Goal: Information Seeking & Learning: Learn about a topic

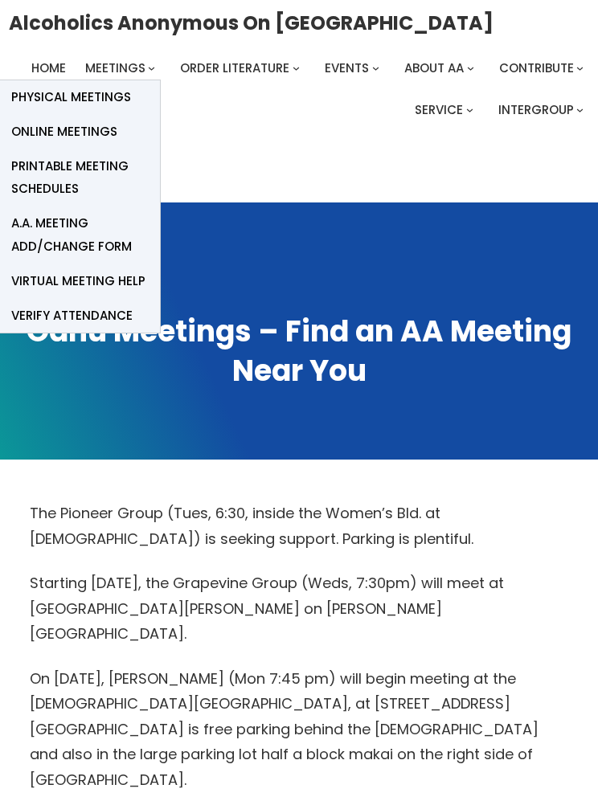
click at [88, 139] on span "Online Meetings" at bounding box center [64, 132] width 106 height 23
click at [106, 137] on span "Online Meetings" at bounding box center [64, 132] width 106 height 23
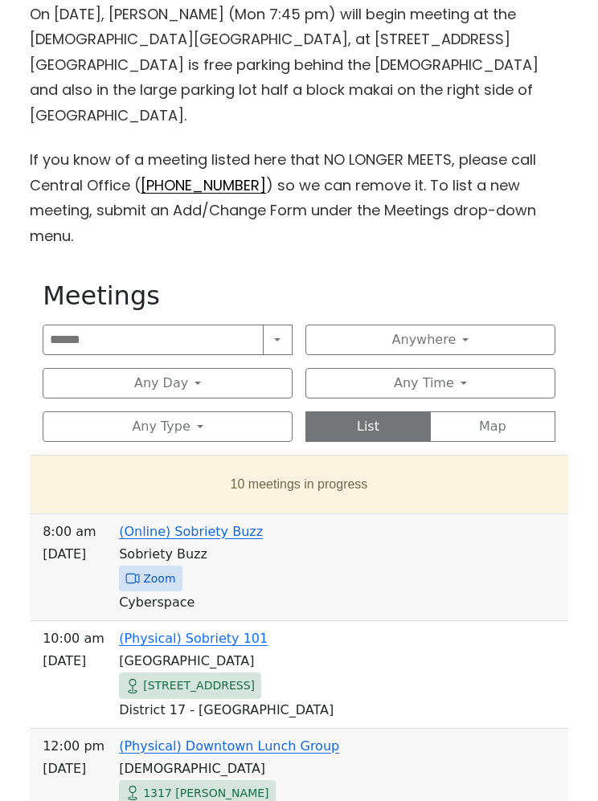
scroll to position [694, 0]
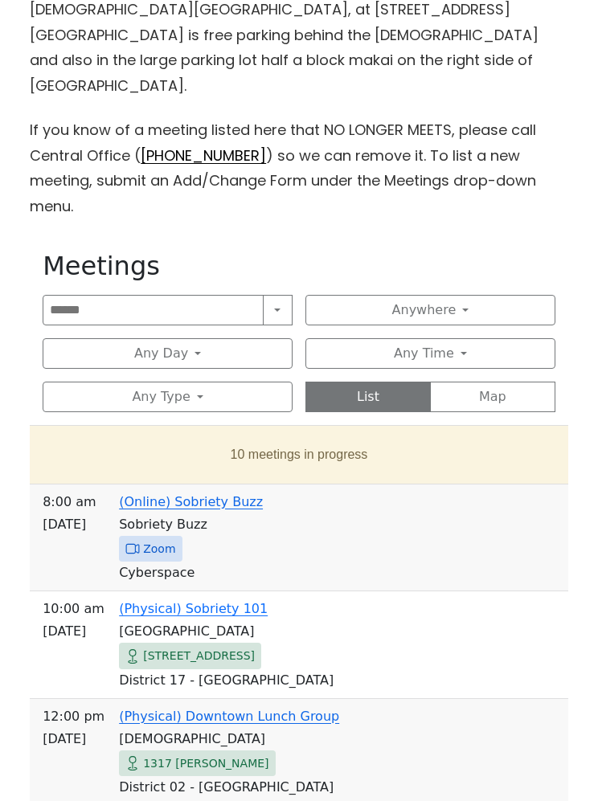
click at [300, 432] on button "10 meetings in progress" at bounding box center [299, 454] width 513 height 45
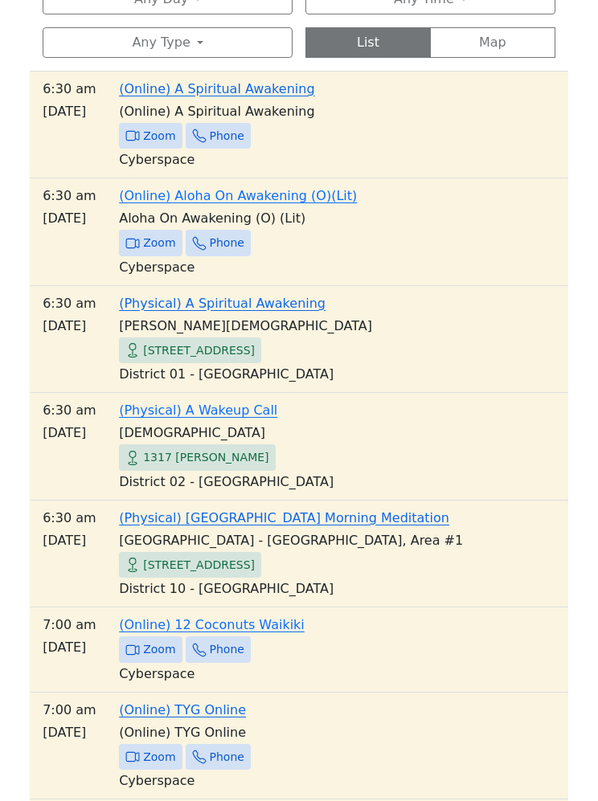
click at [154, 640] on span "Zoom" at bounding box center [159, 650] width 32 height 20
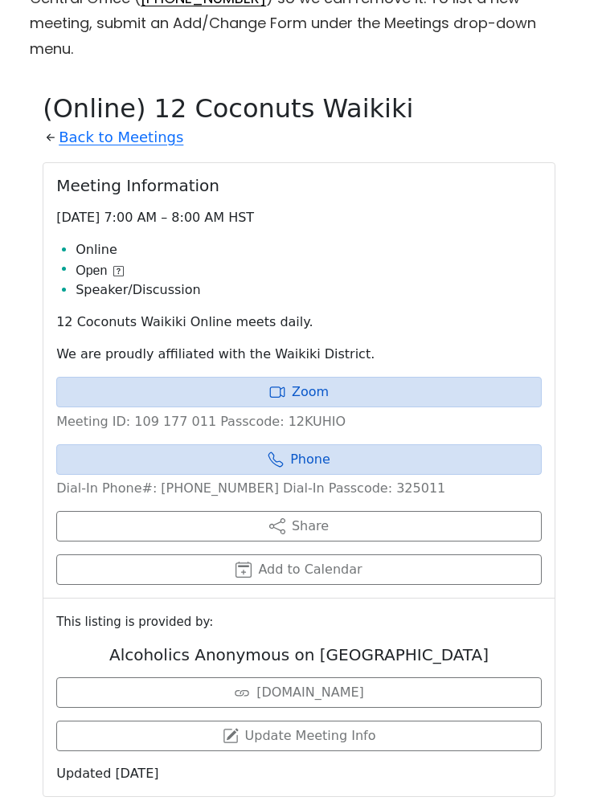
click at [299, 377] on link "Zoom" at bounding box center [298, 392] width 485 height 31
